Goal: Information Seeking & Learning: Learn about a topic

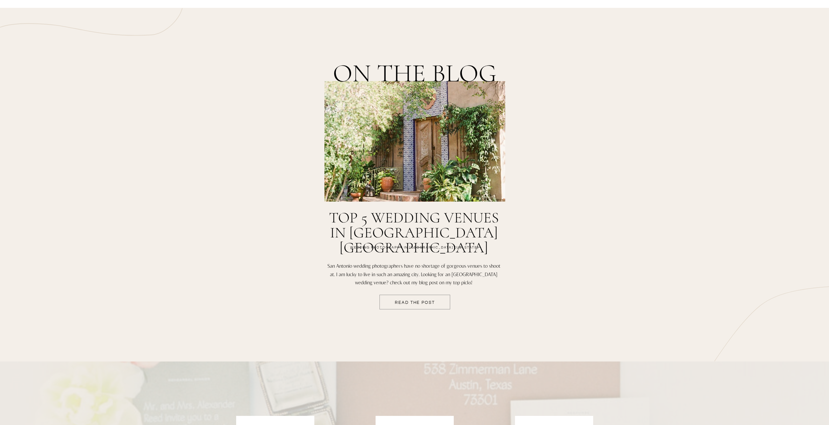
scroll to position [1010, 0]
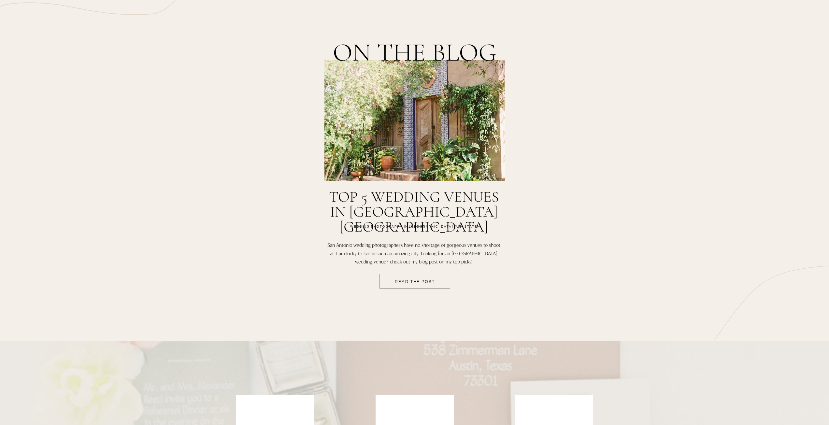
click at [405, 278] on div at bounding box center [415, 281] width 71 height 15
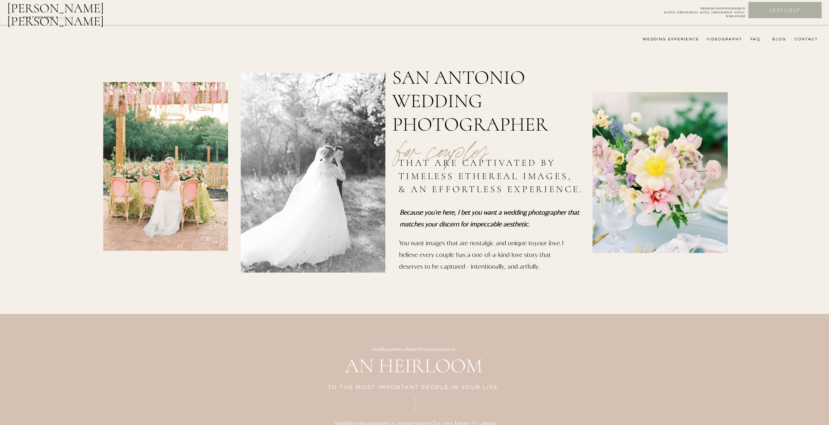
scroll to position [0, 0]
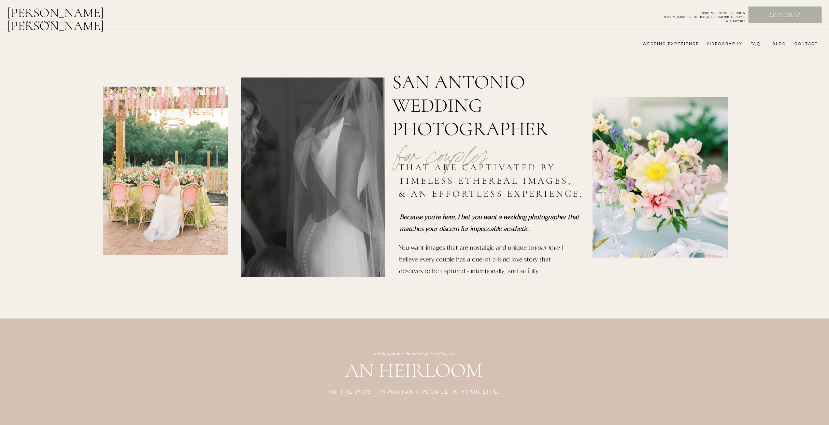
click at [678, 43] on nav "wedding experience" at bounding box center [666, 43] width 65 height 5
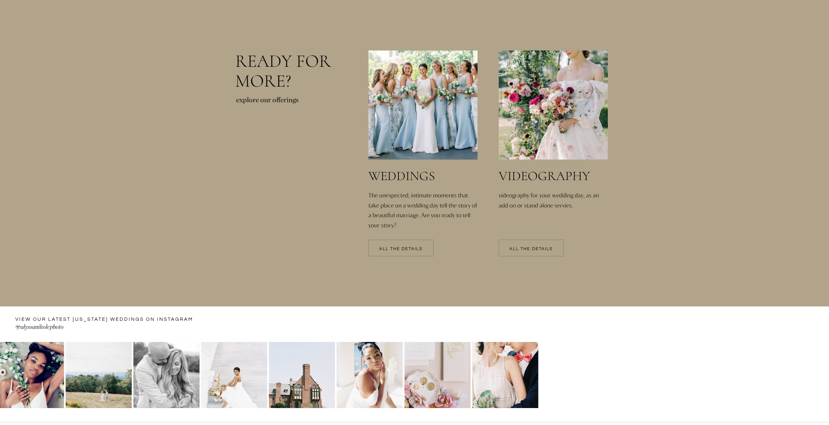
scroll to position [1336, 0]
click at [406, 247] on p "All the details" at bounding box center [400, 248] width 65 height 5
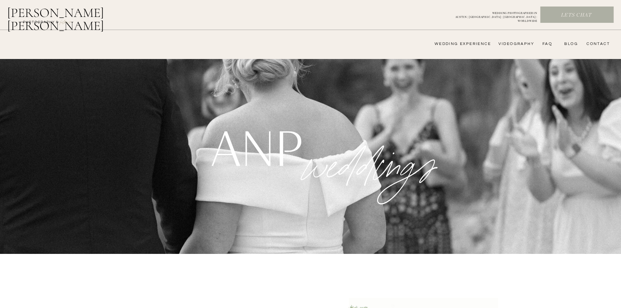
click at [56, 14] on h2 "[PERSON_NAME] [PERSON_NAME]" at bounding box center [72, 14] width 131 height 16
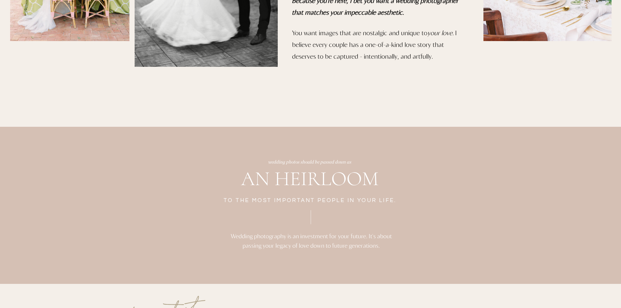
scroll to position [178, 0]
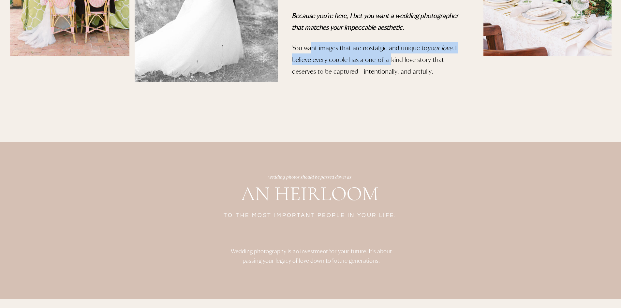
drag, startPoint x: 312, startPoint y: 48, endPoint x: 434, endPoint y: 68, distance: 123.5
click at [413, 58] on p "You want images that are nostalgic and unique to your love . I believe every co…" at bounding box center [375, 62] width 166 height 41
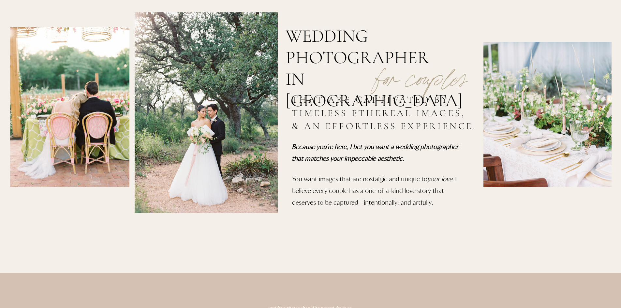
scroll to position [98, 0]
